Goal: Entertainment & Leisure: Consume media (video, audio)

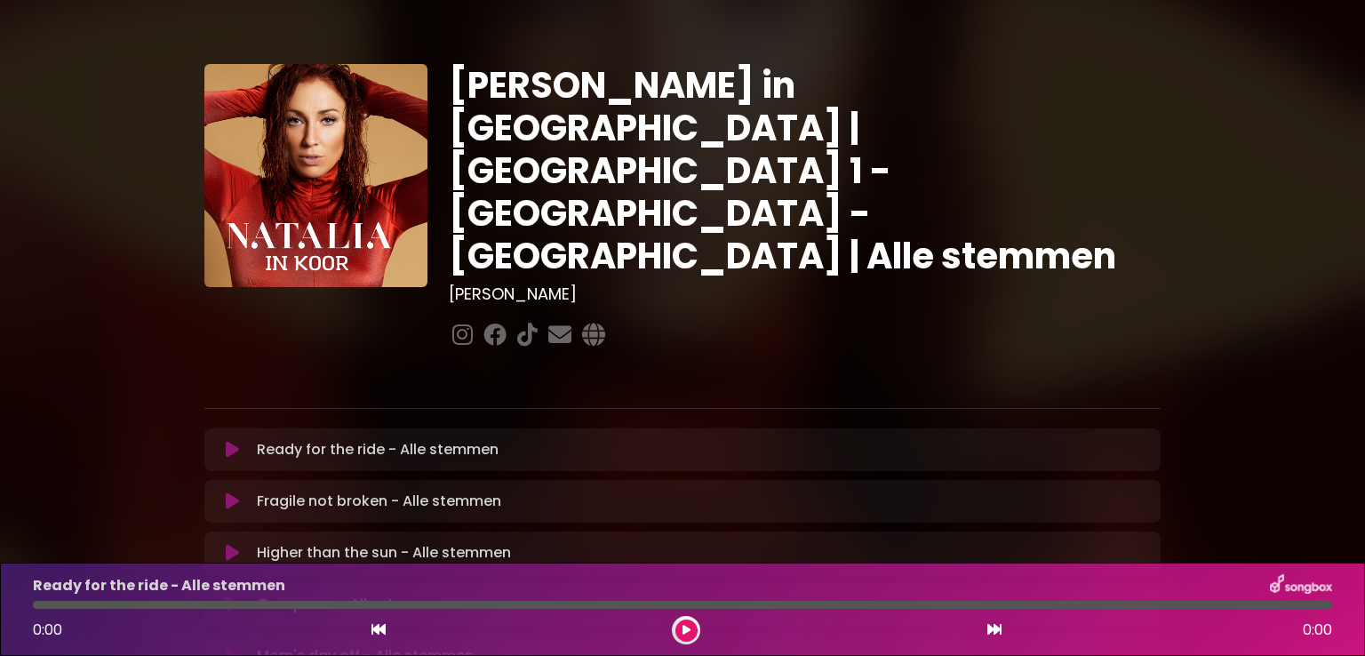
click at [1162, 268] on div "[PERSON_NAME] in [GEOGRAPHIC_DATA] | [GEOGRAPHIC_DATA] 1 - [GEOGRAPHIC_DATA] - …" at bounding box center [804, 208] width 733 height 289
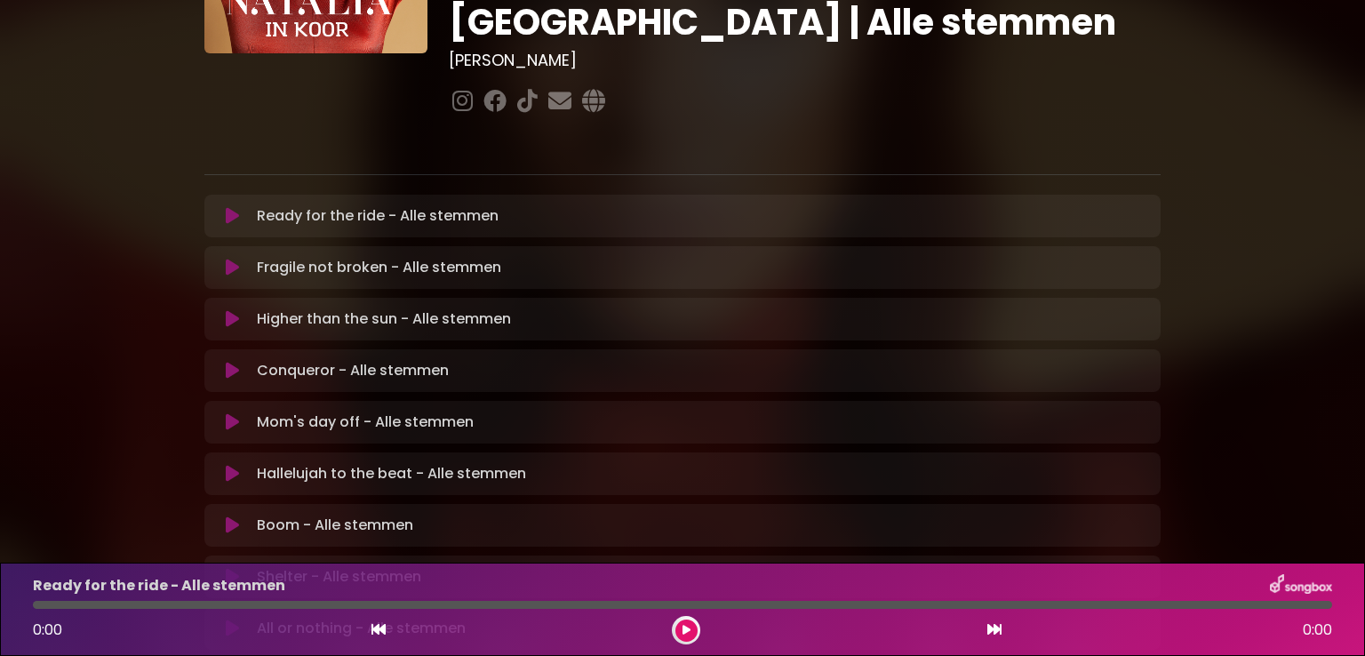
scroll to position [249, 0]
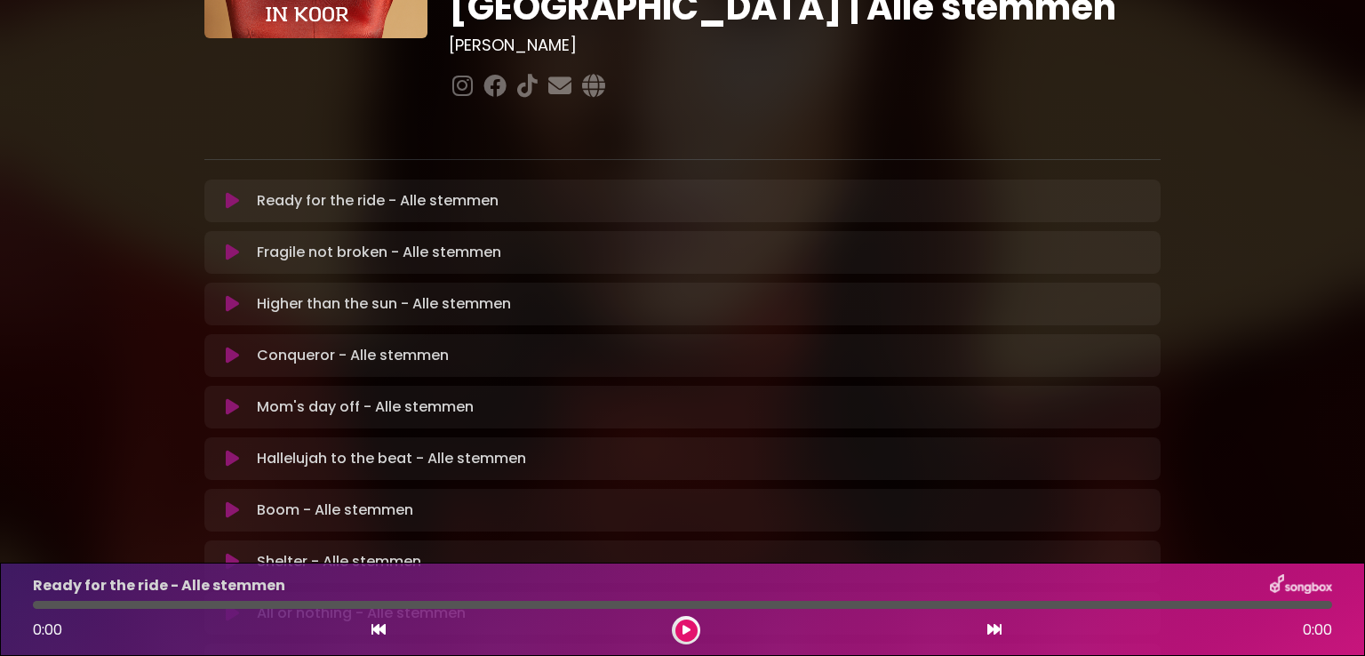
click at [228, 501] on icon at bounding box center [232, 510] width 13 height 18
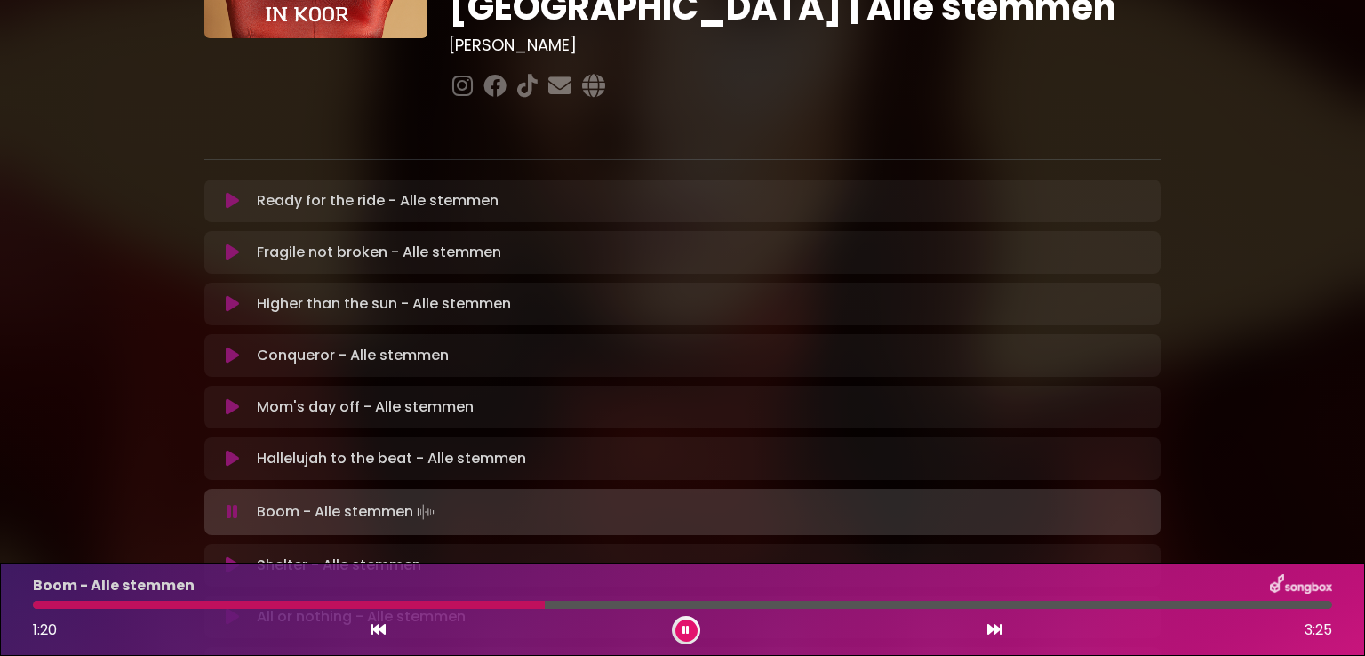
click at [683, 627] on icon at bounding box center [686, 630] width 7 height 11
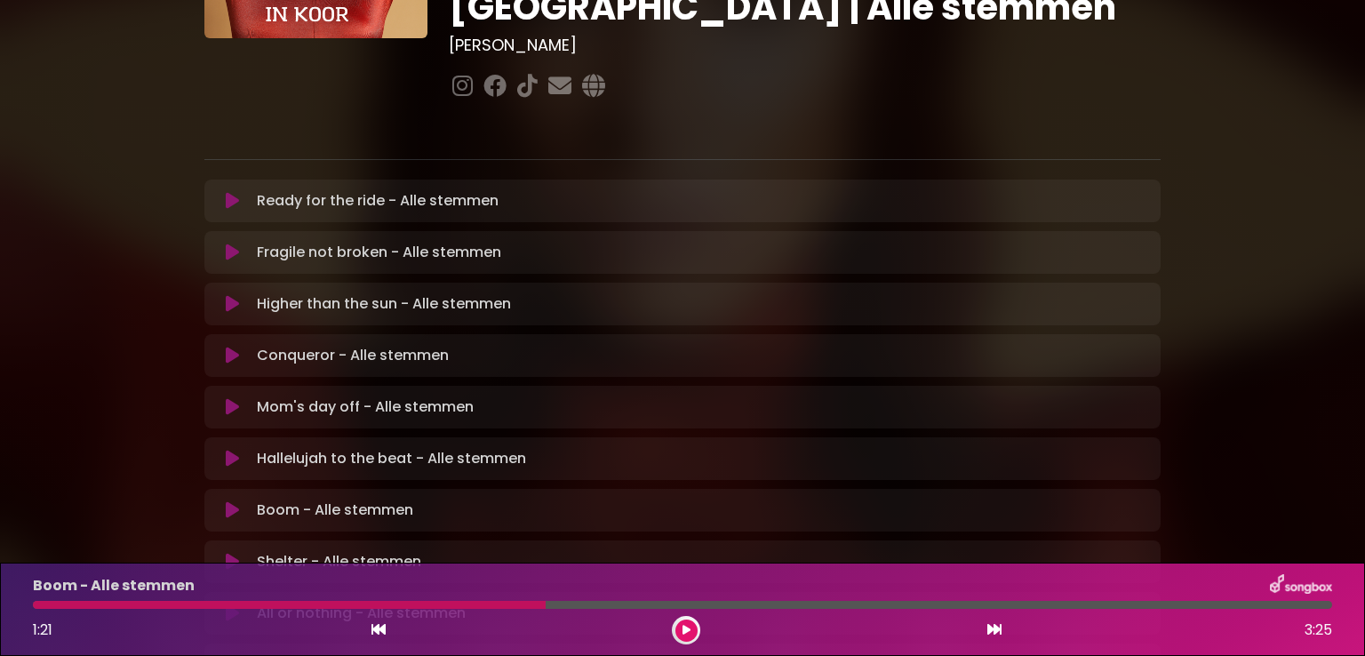
click at [45, 598] on div "Boom - Alle stemmen 1:21 3:25" at bounding box center [682, 609] width 1321 height 70
click at [44, 605] on div at bounding box center [289, 605] width 513 height 8
click at [36, 607] on div at bounding box center [289, 605] width 513 height 8
click at [43, 607] on div at bounding box center [289, 605] width 513 height 8
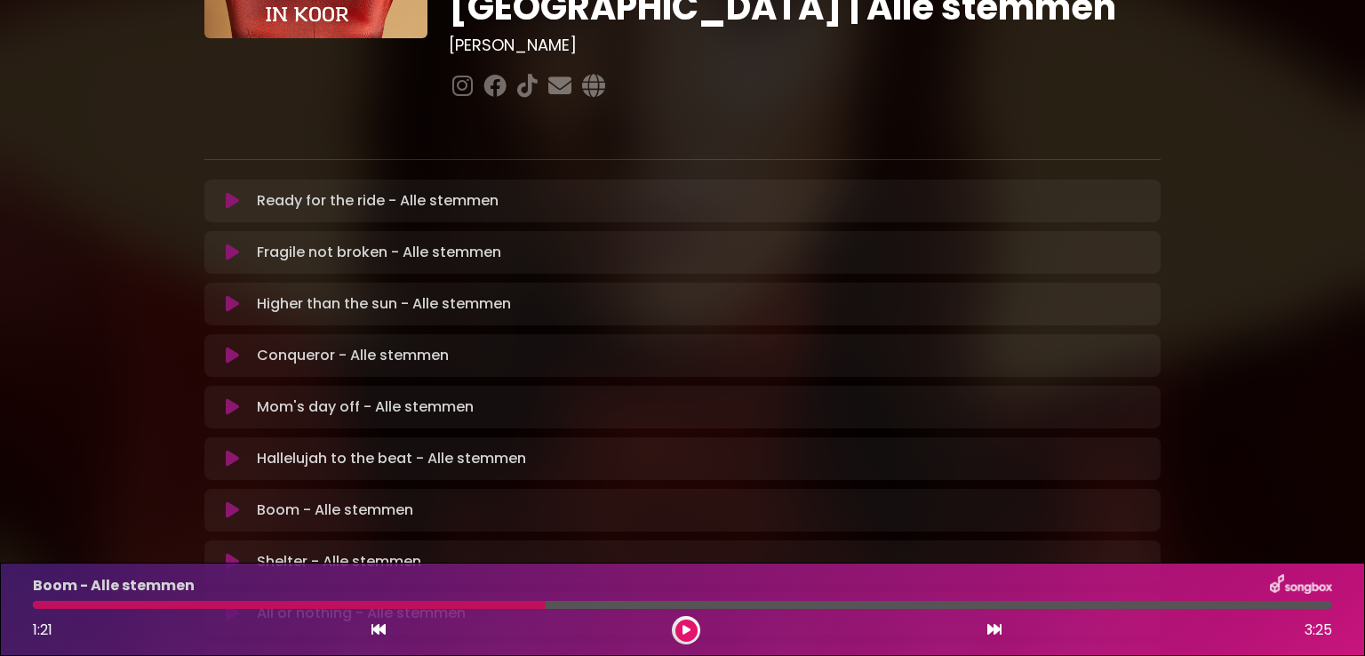
click at [43, 607] on div at bounding box center [289, 605] width 513 height 8
click at [382, 631] on icon at bounding box center [378, 629] width 14 height 14
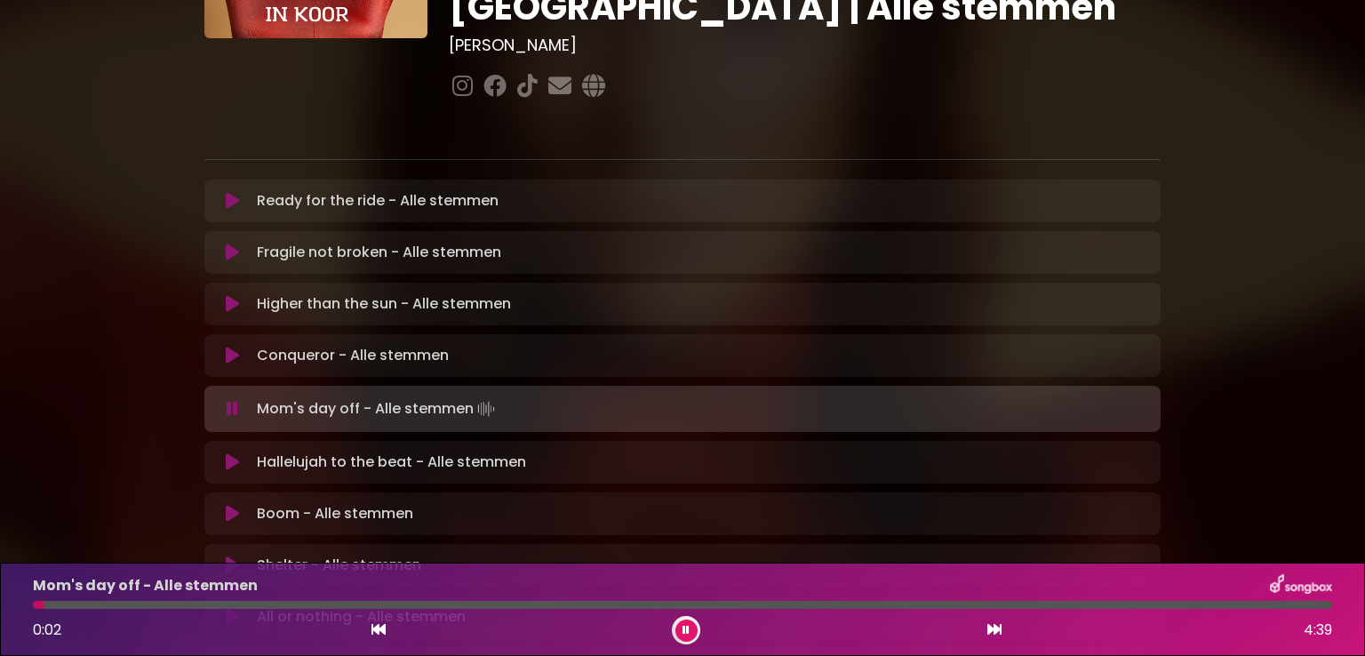
click at [232, 505] on icon at bounding box center [232, 514] width 13 height 18
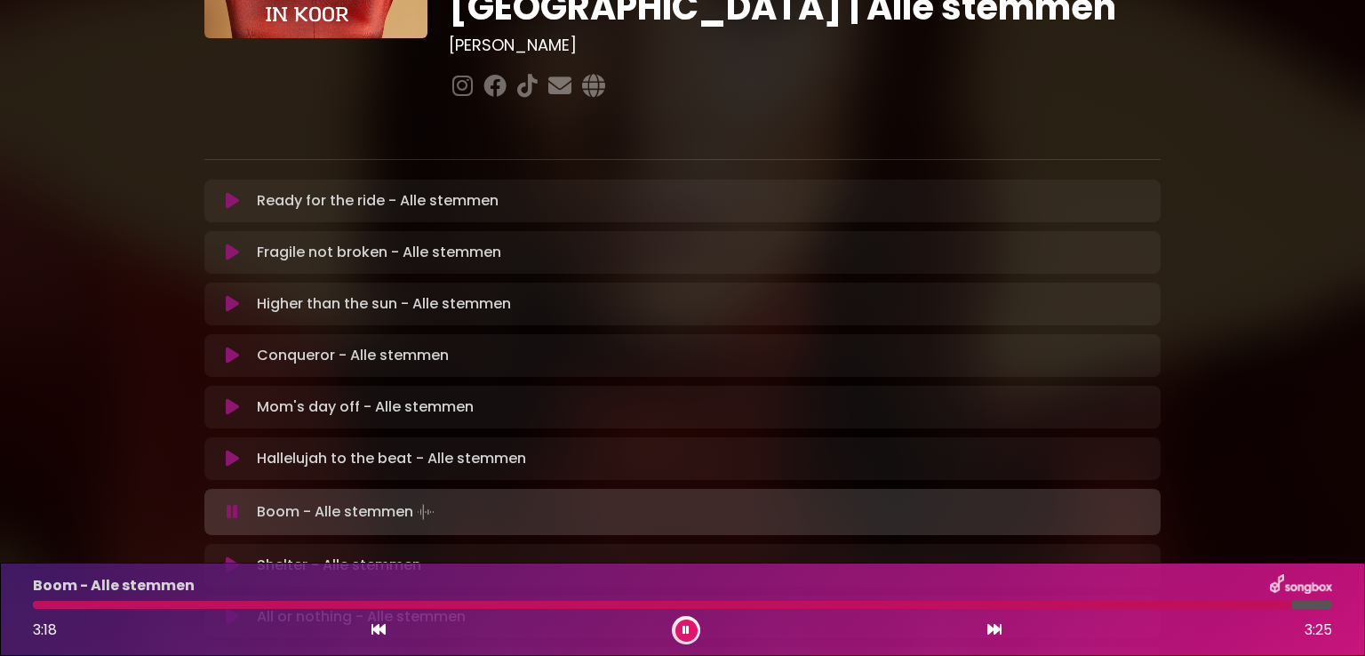
click at [685, 618] on div at bounding box center [686, 630] width 28 height 28
click at [686, 623] on button at bounding box center [686, 630] width 22 height 22
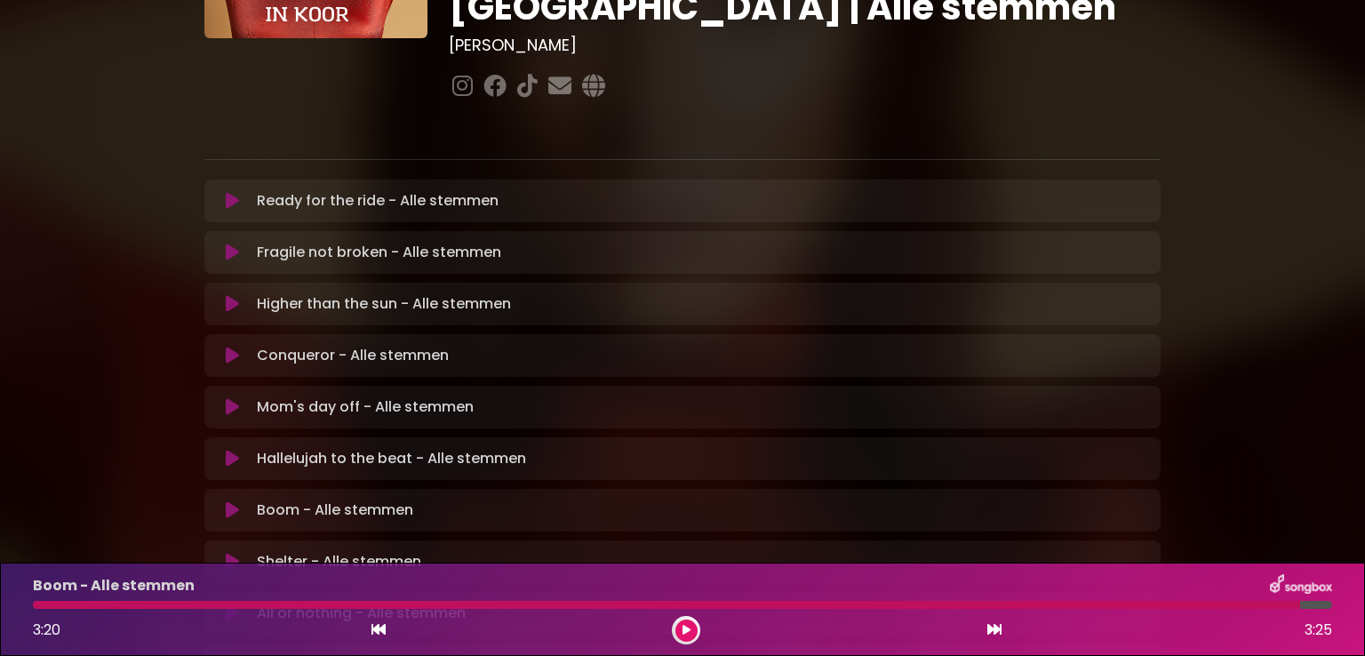
click at [233, 553] on icon at bounding box center [232, 562] width 13 height 18
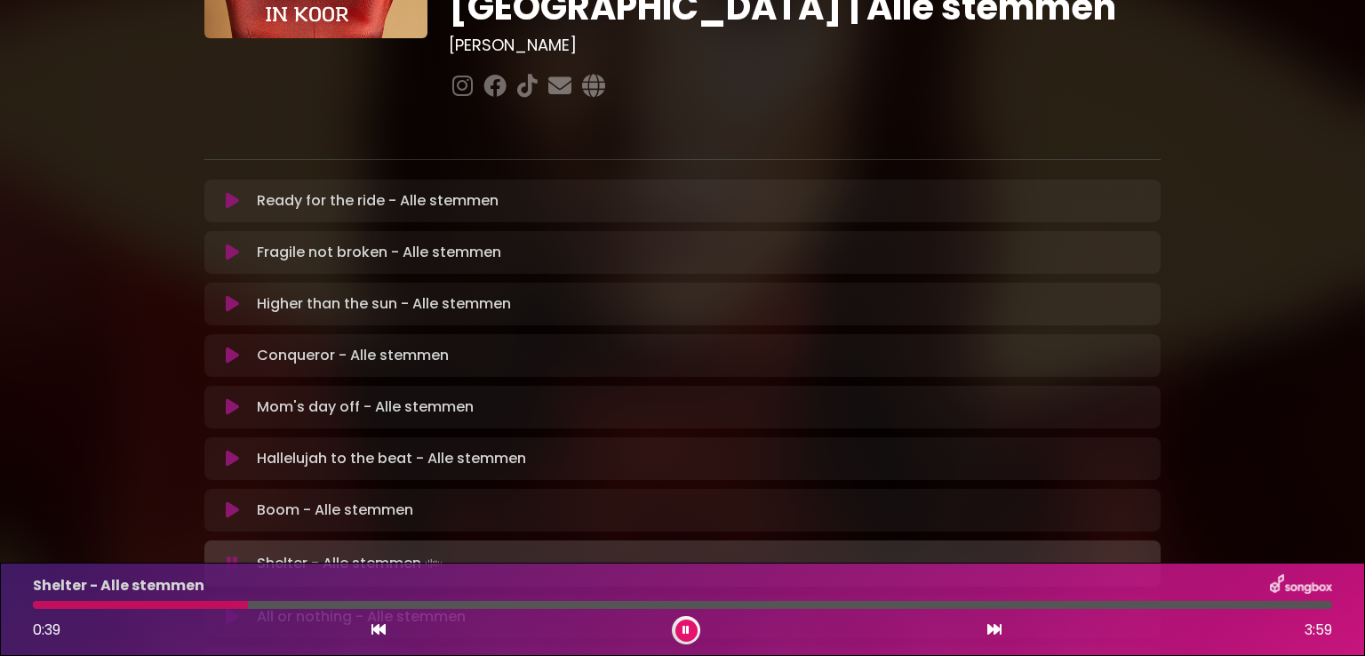
click at [216, 601] on div at bounding box center [140, 605] width 215 height 8
click at [201, 605] on div at bounding box center [130, 605] width 194 height 8
click at [440, 602] on div at bounding box center [286, 605] width 506 height 8
click at [368, 605] on div at bounding box center [278, 605] width 490 height 8
click at [339, 606] on div at bounding box center [293, 605] width 521 height 8
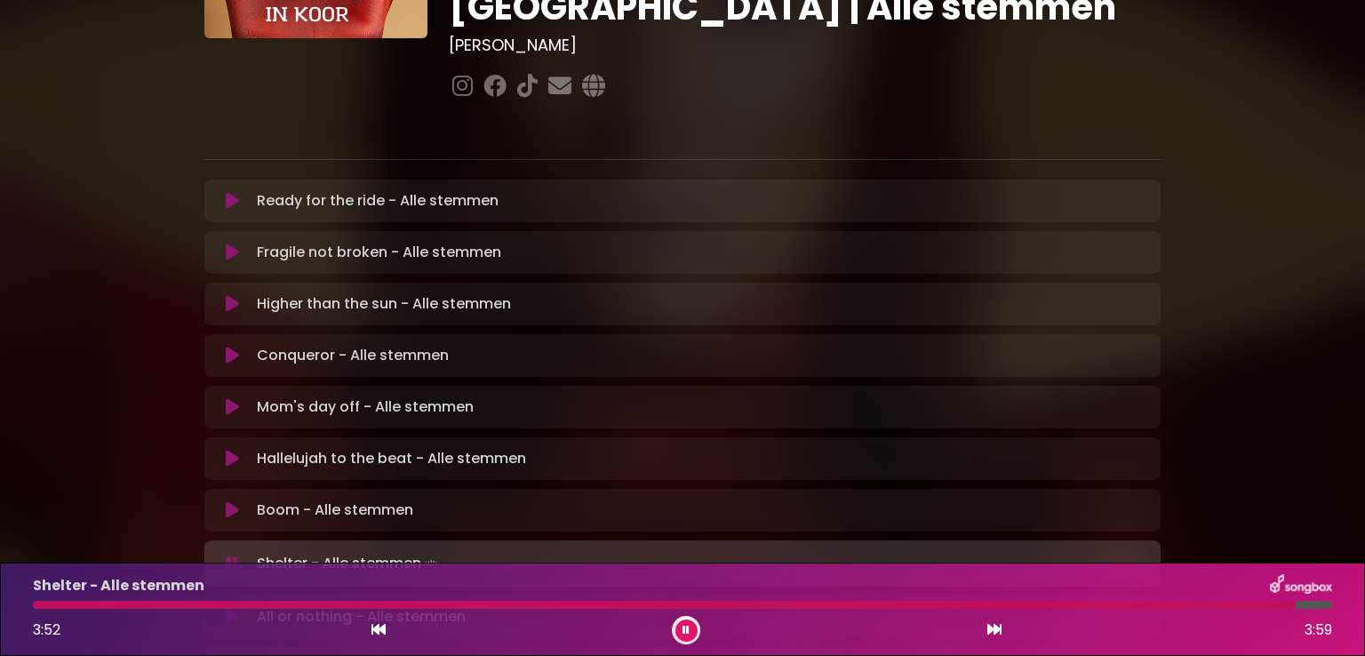
click at [231, 555] on icon at bounding box center [233, 564] width 12 height 18
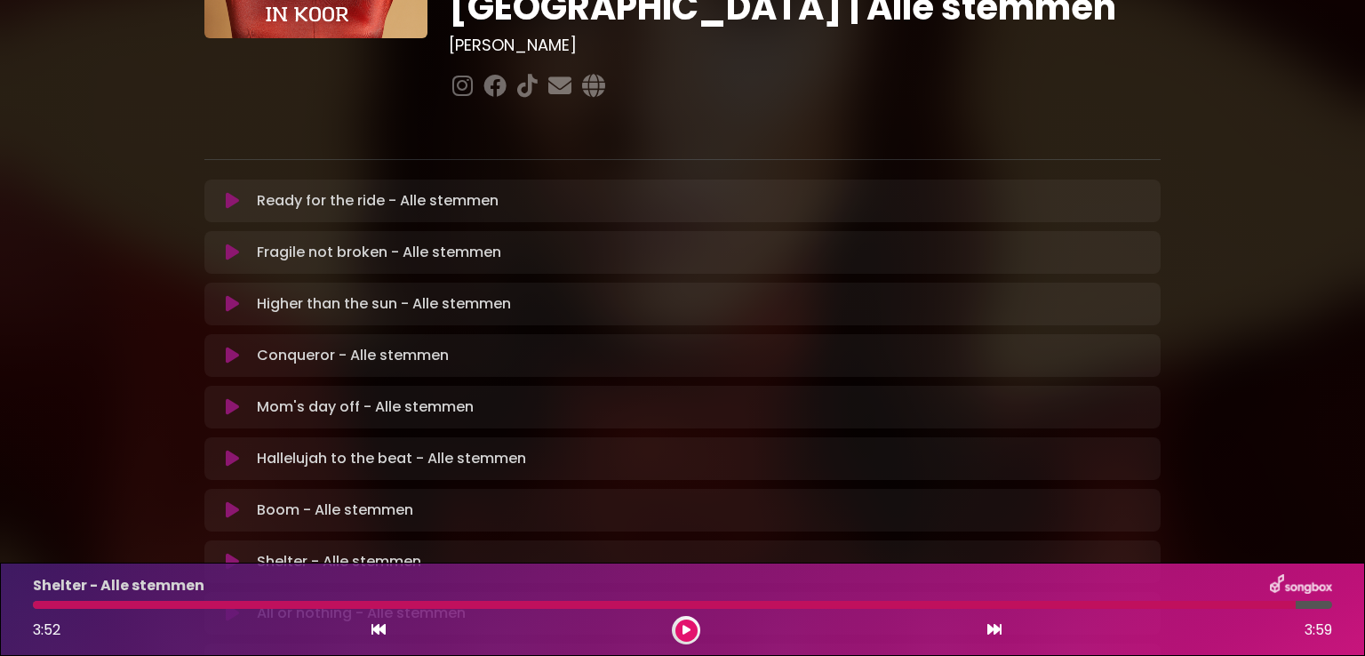
click at [231, 553] on icon at bounding box center [232, 562] width 13 height 18
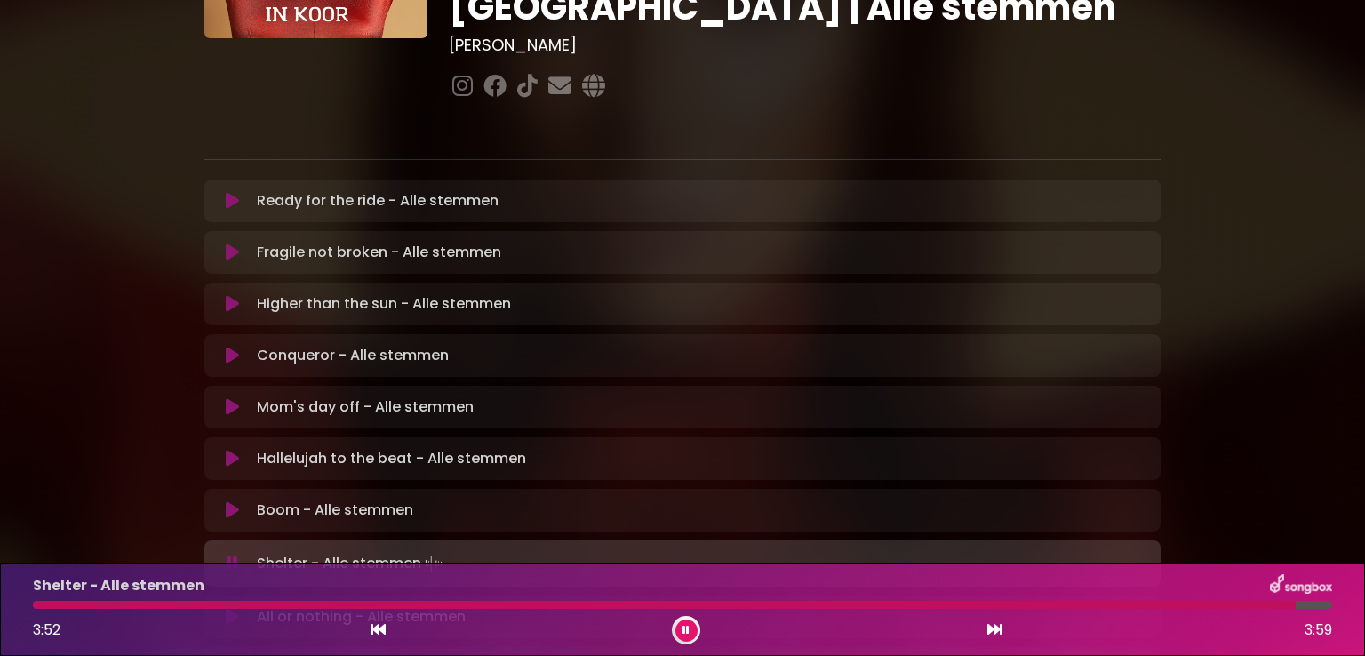
click at [231, 555] on icon at bounding box center [233, 564] width 12 height 18
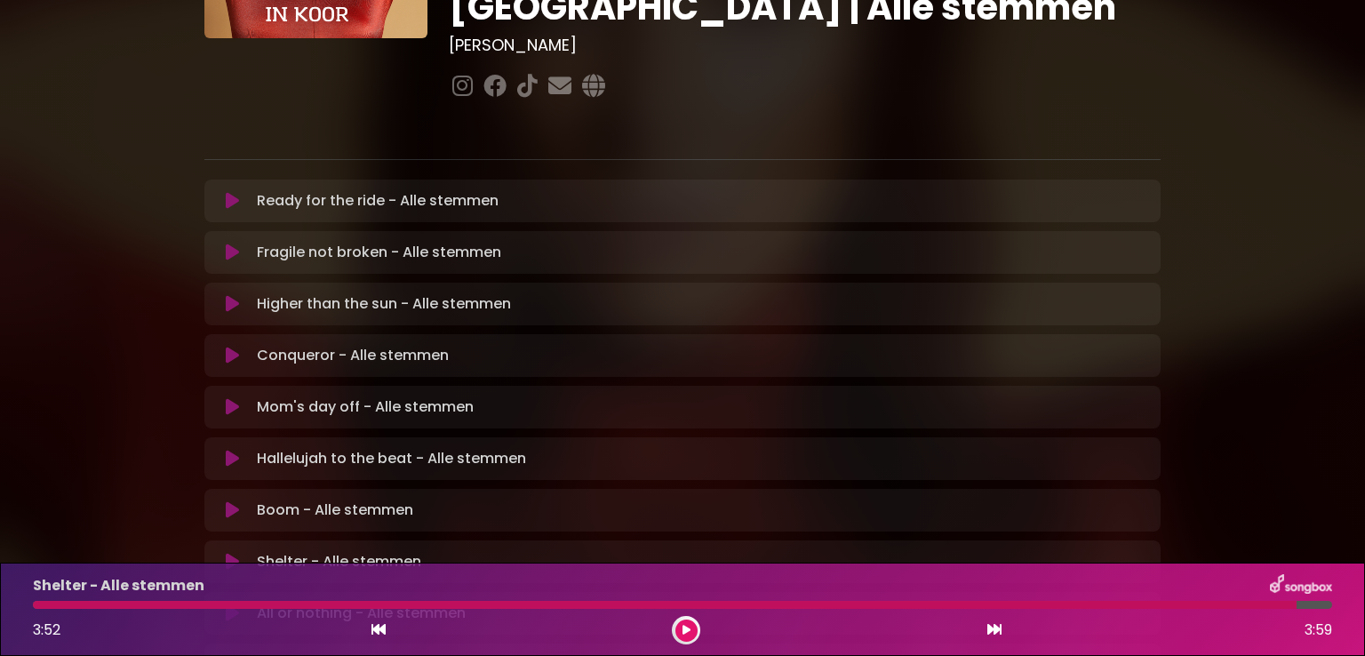
click at [50, 602] on div at bounding box center [665, 605] width 1264 height 8
click at [43, 603] on div at bounding box center [665, 605] width 1264 height 8
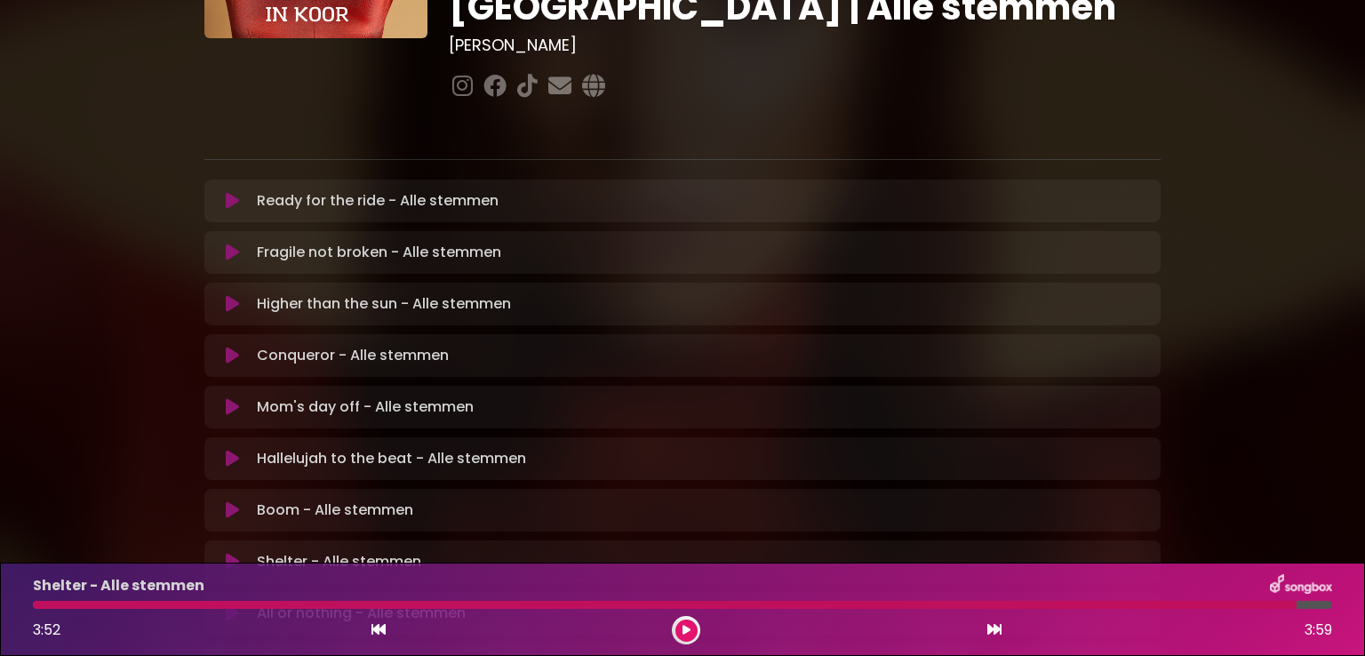
click at [369, 629] on div "3:52 3:59" at bounding box center [682, 630] width 1321 height 28
click at [380, 625] on icon at bounding box center [378, 629] width 14 height 14
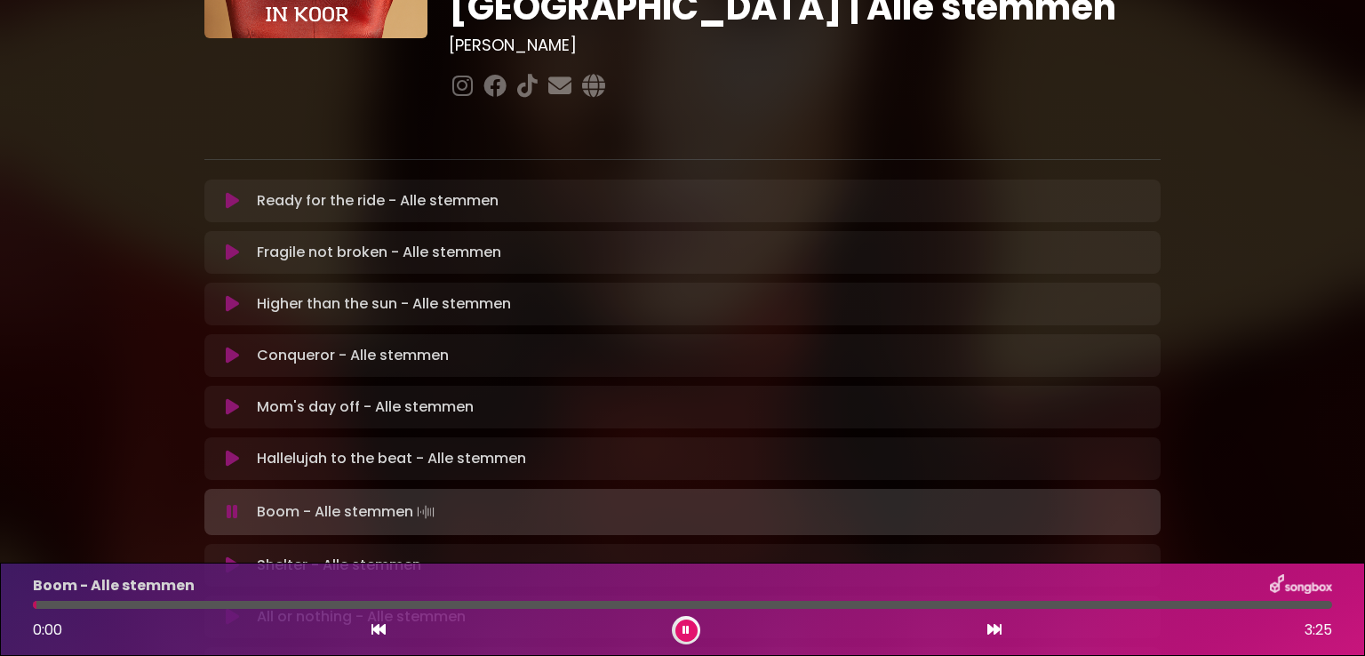
click at [228, 556] on icon at bounding box center [232, 565] width 13 height 18
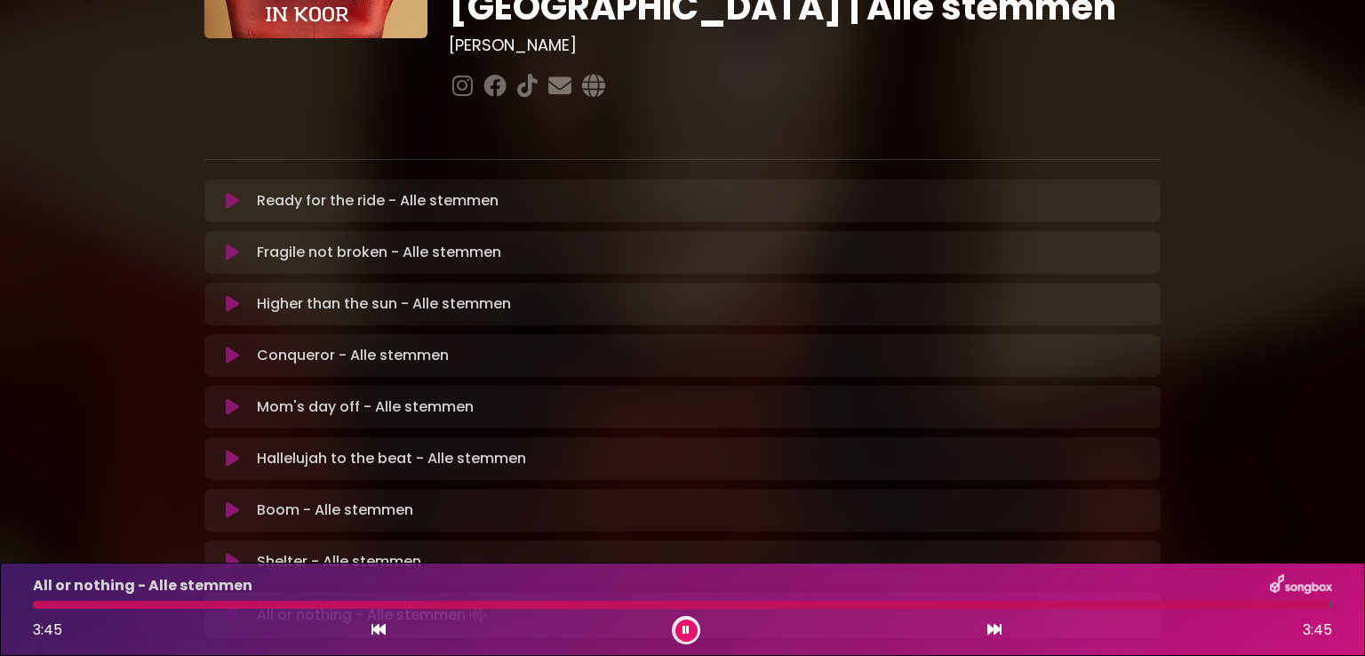
click at [230, 553] on icon at bounding box center [232, 562] width 13 height 18
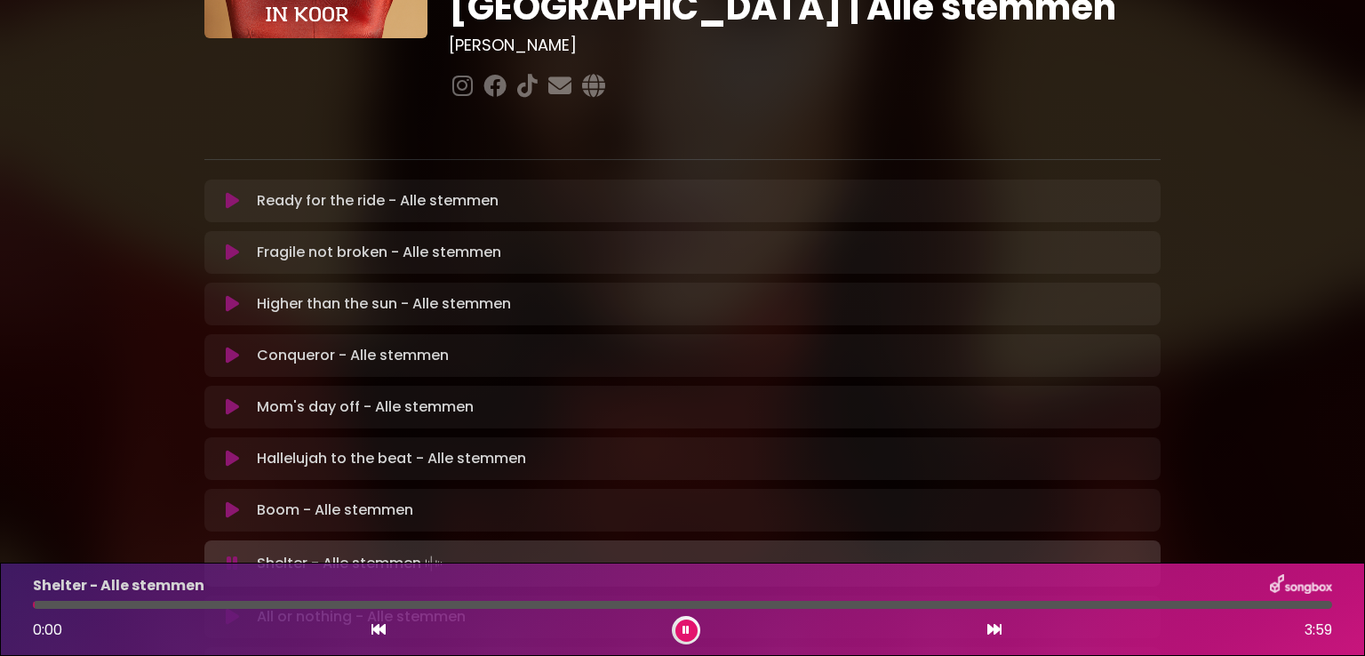
click at [228, 608] on icon at bounding box center [232, 617] width 13 height 18
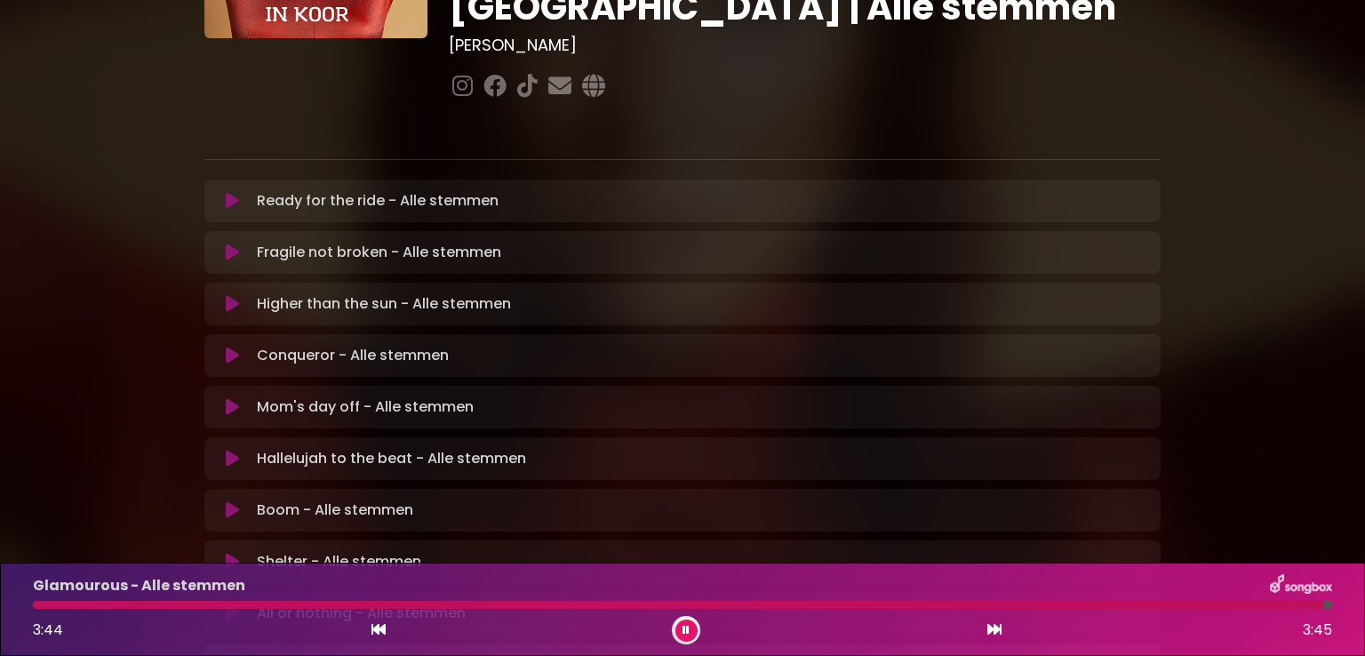
click at [689, 635] on icon at bounding box center [686, 630] width 9 height 12
